Goal: Book appointment/travel/reservation

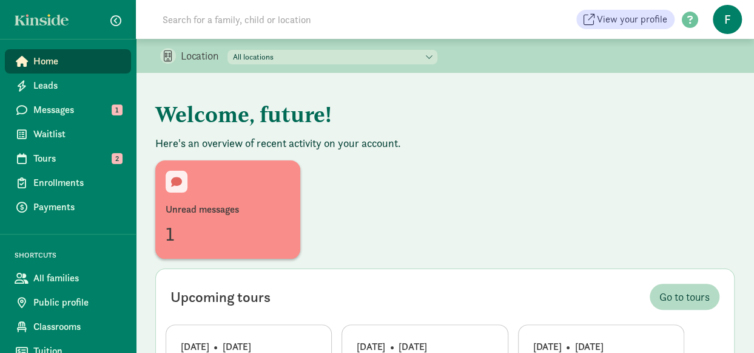
click at [371, 56] on select "All locations Cosmopolitan Kids Children's Downtown Academy Cosmopolitan Kids […" at bounding box center [333, 57] width 210 height 15
select select "87482"
click at [228, 50] on select "All locations Cosmopolitan Kids Children's Downtown Academy Cosmopolitan Kids […" at bounding box center [333, 57] width 210 height 15
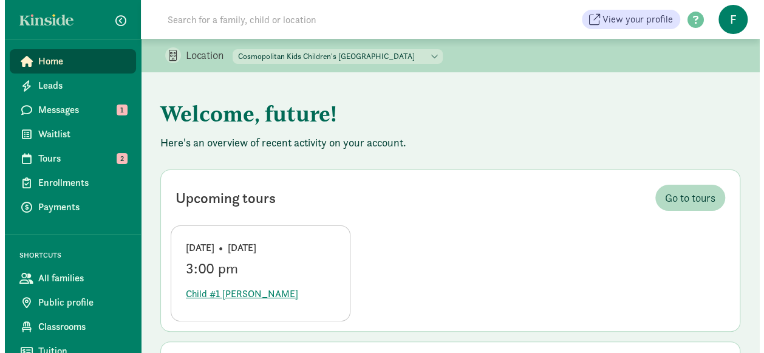
scroll to position [121, 0]
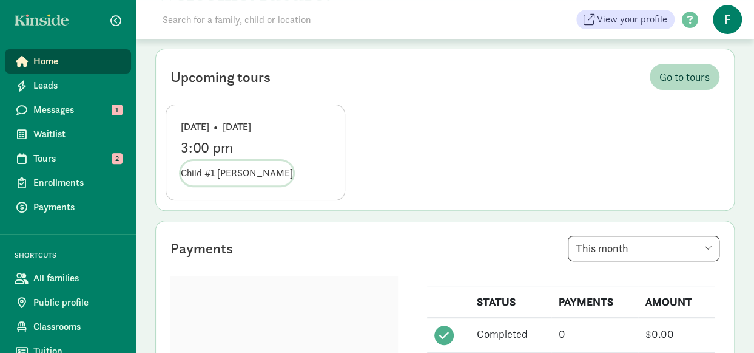
click at [199, 175] on span "Child #1 [PERSON_NAME]" at bounding box center [237, 173] width 112 height 15
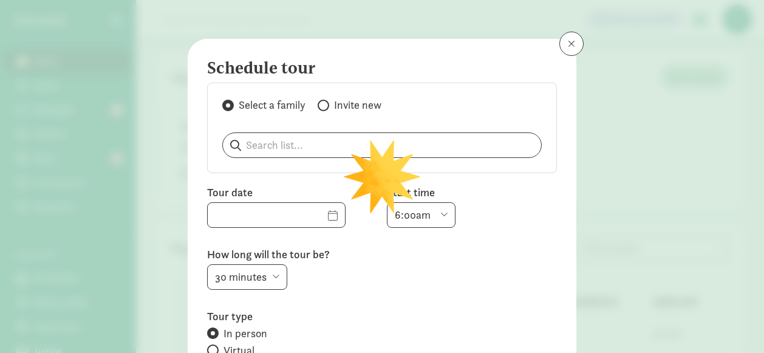
type input "[DATE]"
select select "3:00pm"
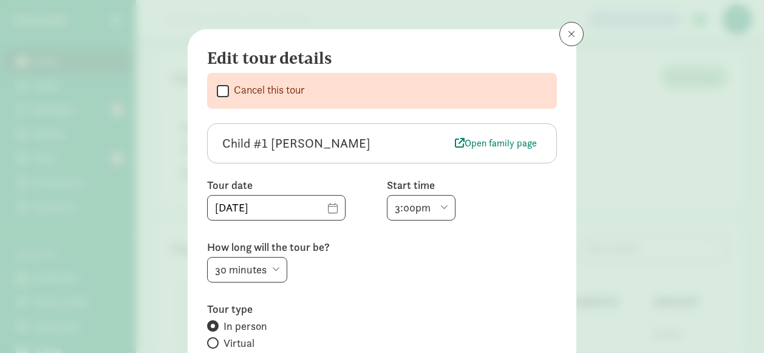
scroll to position [0, 0]
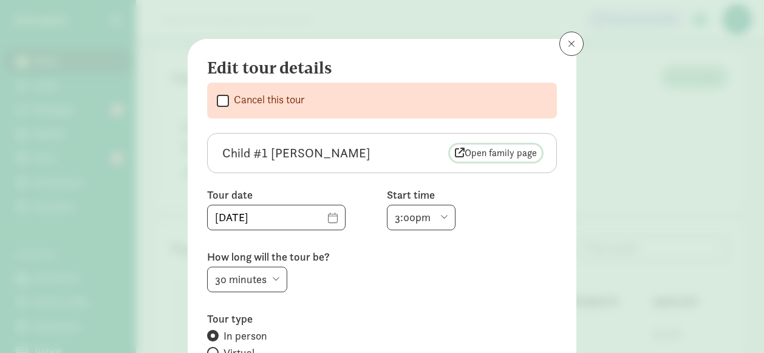
click at [486, 149] on span "Open family page" at bounding box center [496, 153] width 82 height 15
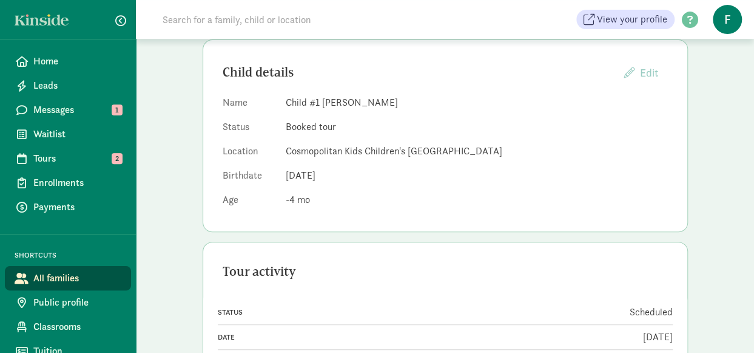
scroll to position [151, 0]
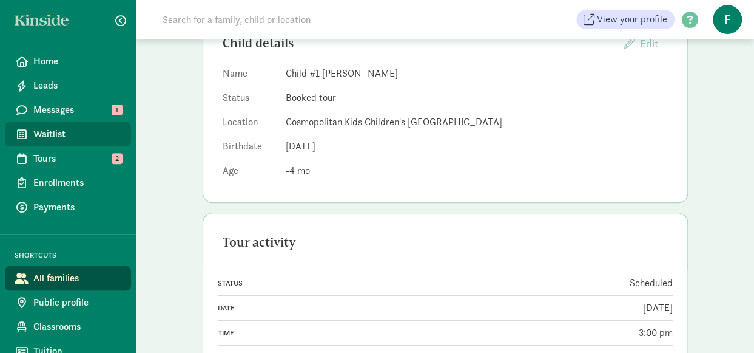
click at [75, 140] on span "Waitlist" at bounding box center [77, 134] width 88 height 15
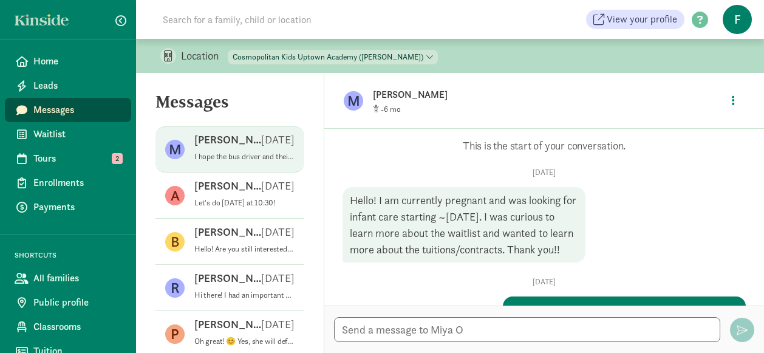
scroll to position [662, 0]
